Goal: Task Accomplishment & Management: Manage account settings

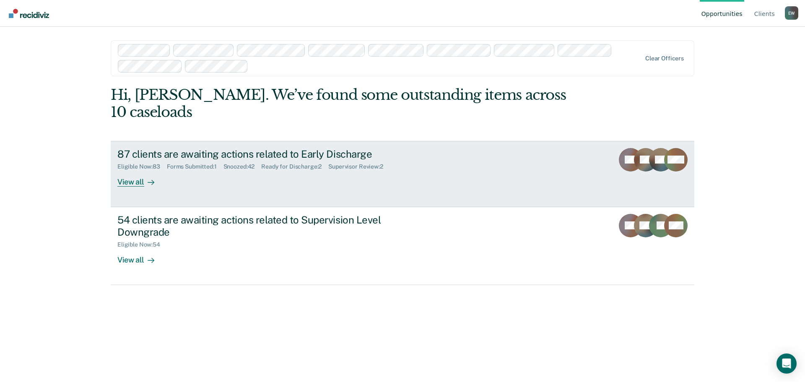
click at [135, 170] on div "View all" at bounding box center [140, 178] width 47 height 16
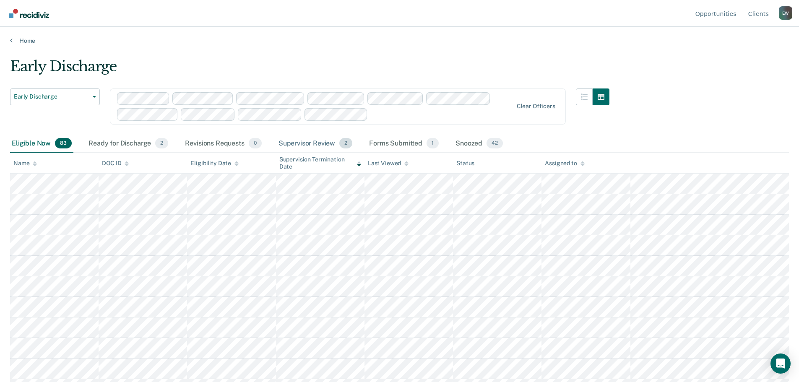
click at [305, 144] on div "Supervisor Review 2" at bounding box center [316, 144] width 78 height 18
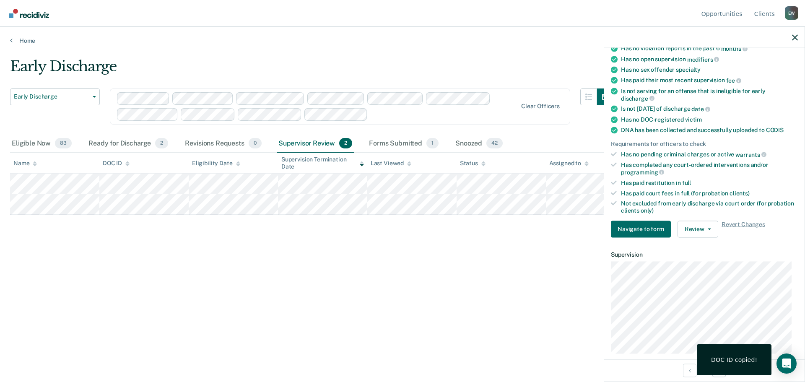
scroll to position [126, 0]
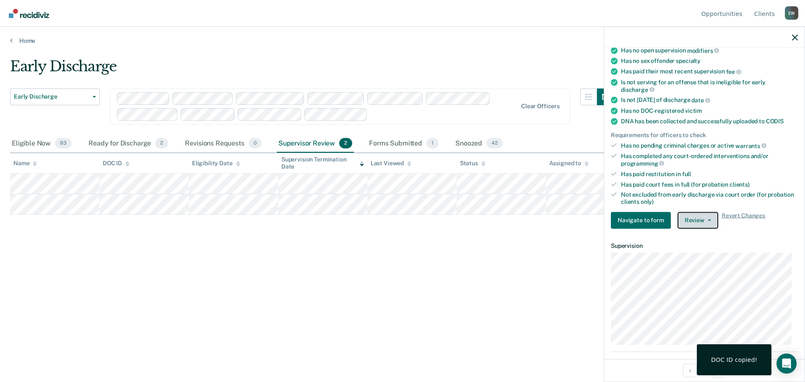
click at [709, 221] on button "Review" at bounding box center [698, 220] width 41 height 17
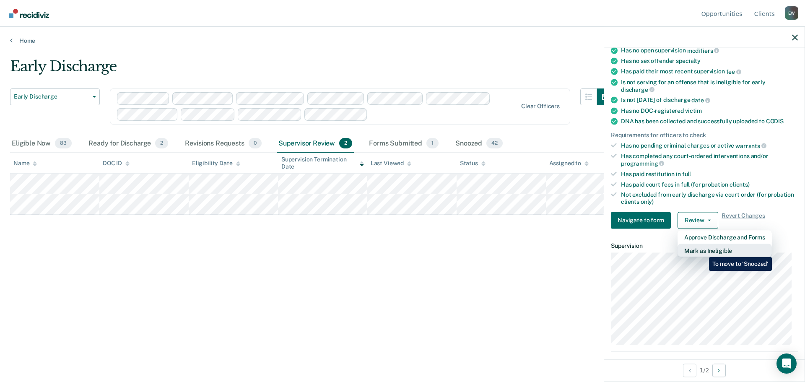
click at [703, 251] on button "Mark as Ineligible" at bounding box center [725, 250] width 94 height 13
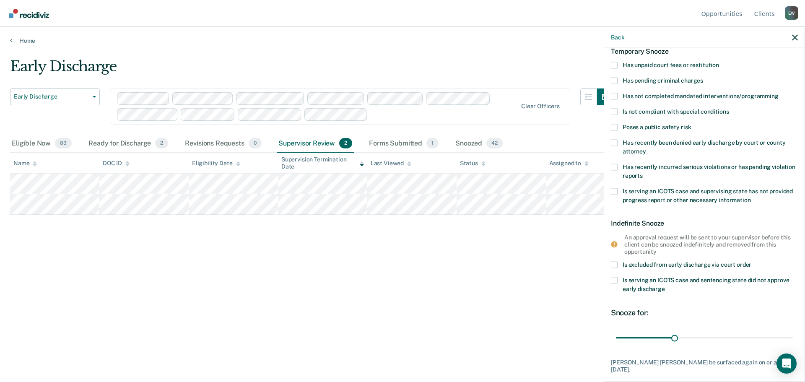
scroll to position [87, 0]
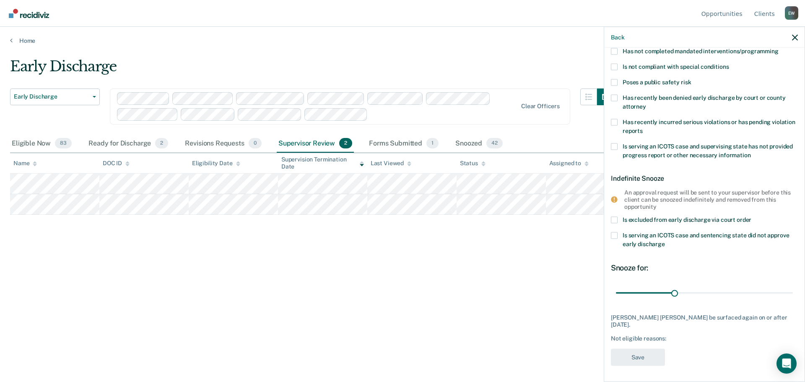
click at [486, 278] on div "Early Discharge Early Discharge Early Discharge Supervision Level Downgrade Cle…" at bounding box center [402, 188] width 785 height 261
click at [795, 37] on icon "button" at bounding box center [795, 37] width 6 height 6
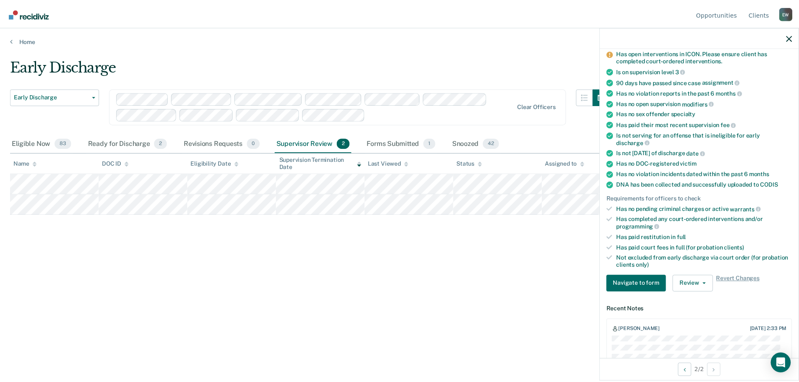
scroll to position [84, 0]
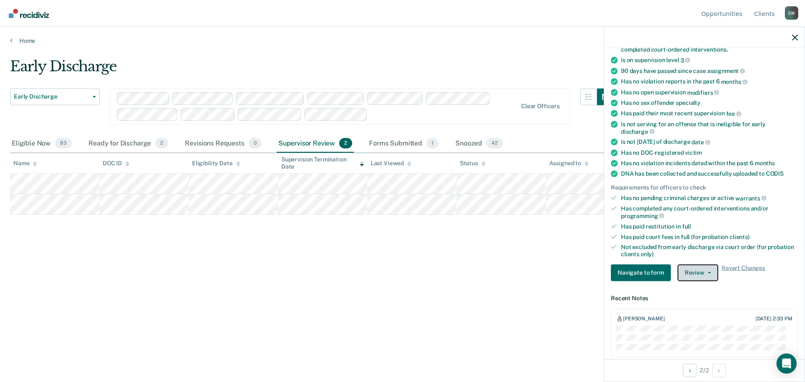
click at [705, 272] on span "button" at bounding box center [708, 273] width 7 height 2
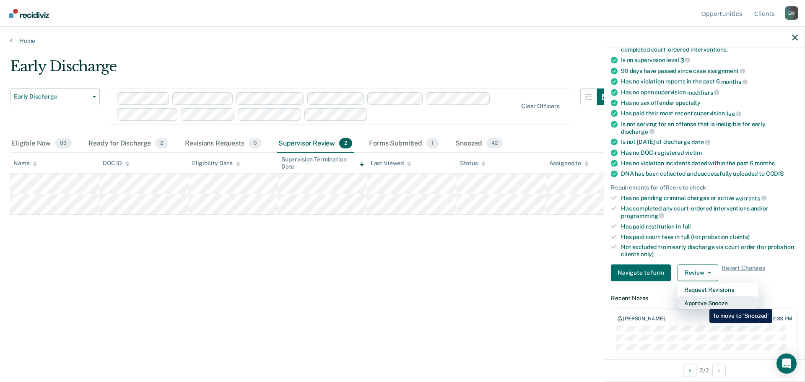
click at [703, 303] on button "Approve Snooze" at bounding box center [718, 302] width 81 height 13
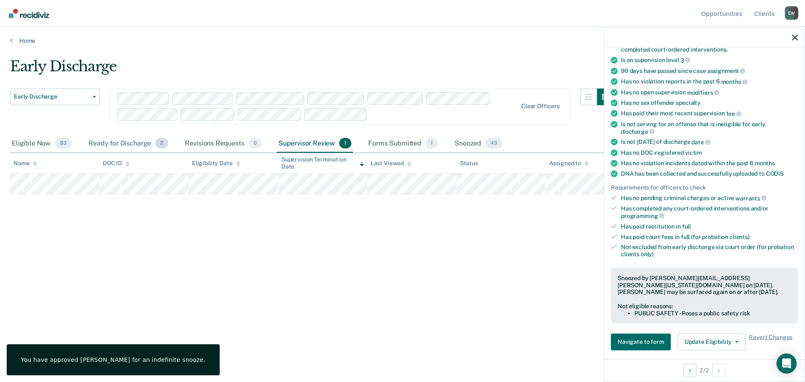
click at [121, 143] on div "Ready for Discharge 2" at bounding box center [128, 144] width 83 height 18
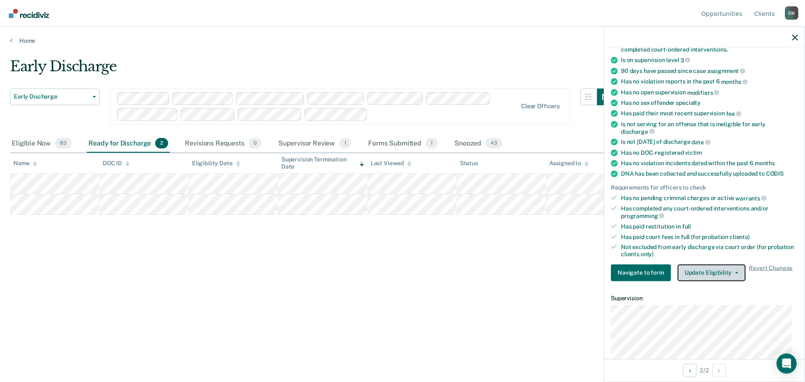
click at [733, 270] on button "Update Eligibility" at bounding box center [712, 272] width 68 height 17
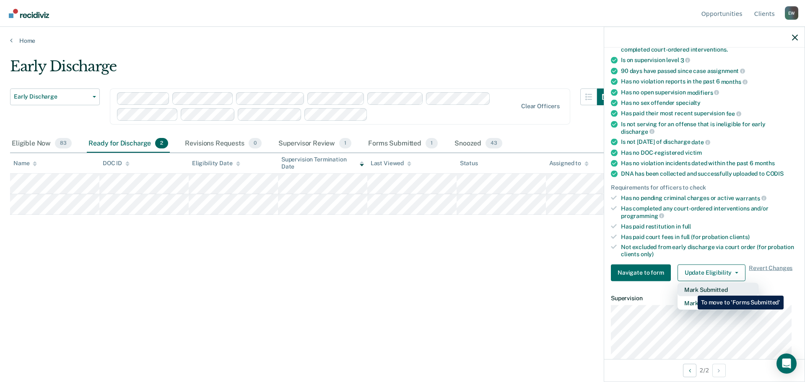
click at [692, 289] on button "Mark Submitted" at bounding box center [718, 289] width 81 height 13
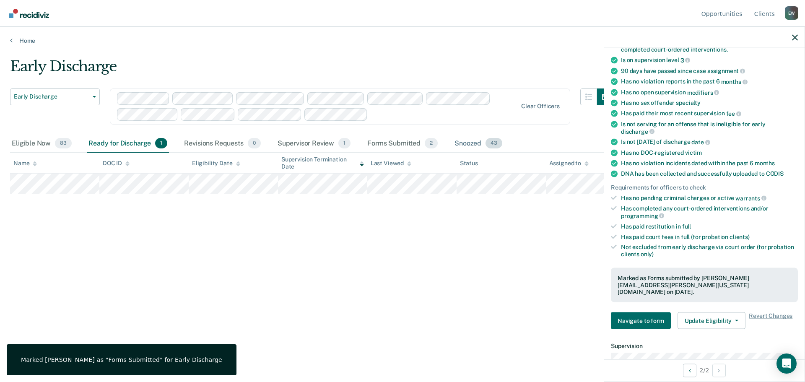
click at [464, 142] on div "Snoozed 43" at bounding box center [478, 144] width 51 height 18
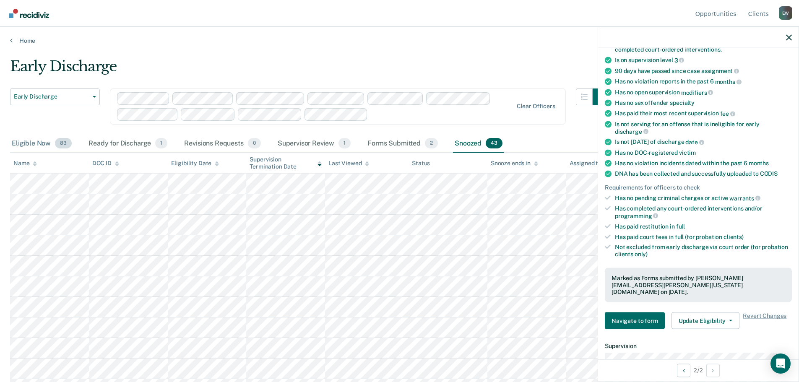
click at [40, 146] on div "Eligible Now 83" at bounding box center [41, 144] width 63 height 18
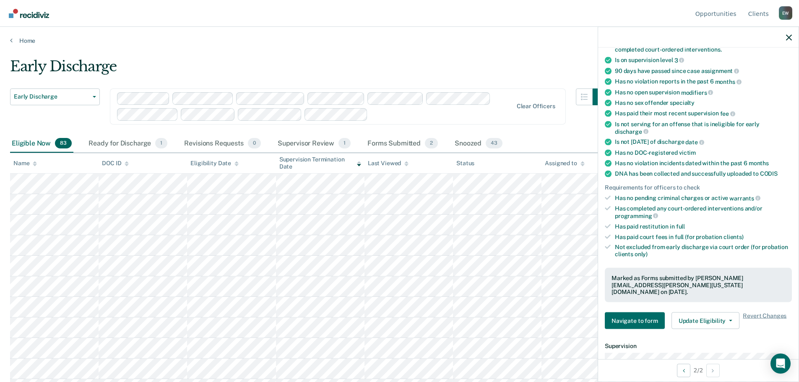
click at [563, 162] on div "Assigned to" at bounding box center [564, 163] width 39 height 7
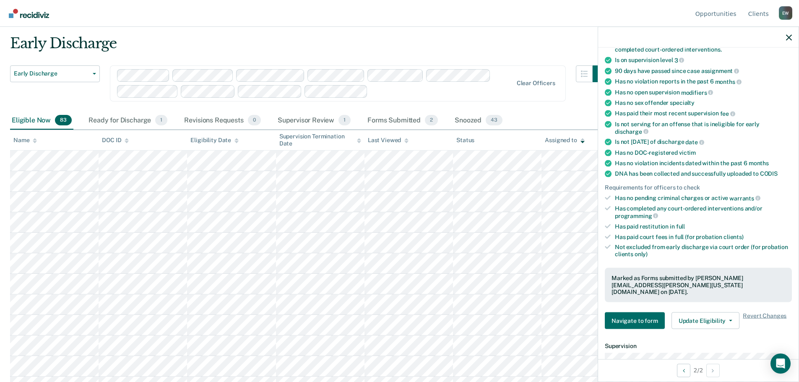
scroll to position [0, 0]
